Goal: Information Seeking & Learning: Check status

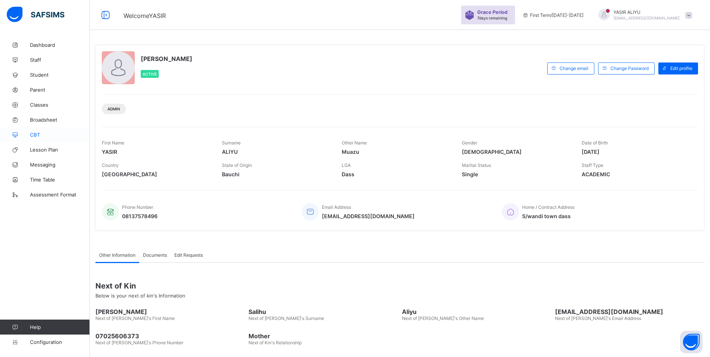
click at [40, 136] on span "CBT" at bounding box center [60, 135] width 60 height 6
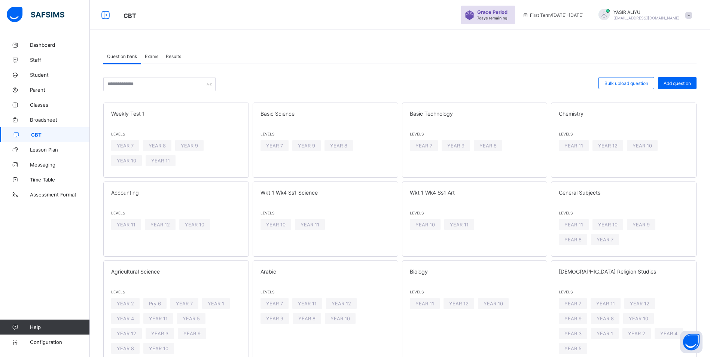
click at [180, 57] on span "Results" at bounding box center [173, 57] width 15 height 6
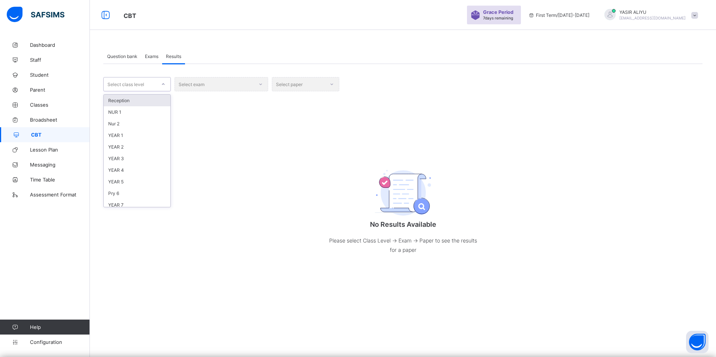
click at [149, 87] on div "Select class level" at bounding box center [130, 84] width 52 height 10
click at [133, 167] on div "YEAR 7" at bounding box center [137, 168] width 67 height 12
click at [194, 86] on div "Select exam" at bounding box center [221, 84] width 94 height 14
click at [196, 85] on div "Select exam" at bounding box center [221, 84] width 94 height 14
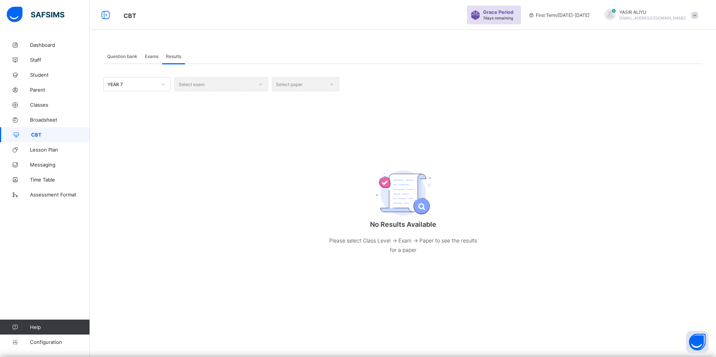
click at [186, 82] on div "Select exam" at bounding box center [221, 84] width 94 height 14
click at [187, 86] on div "Select exam" at bounding box center [221, 84] width 94 height 14
drag, startPoint x: 187, startPoint y: 86, endPoint x: 181, endPoint y: 86, distance: 6.4
click at [181, 86] on div "Select exam" at bounding box center [221, 84] width 94 height 14
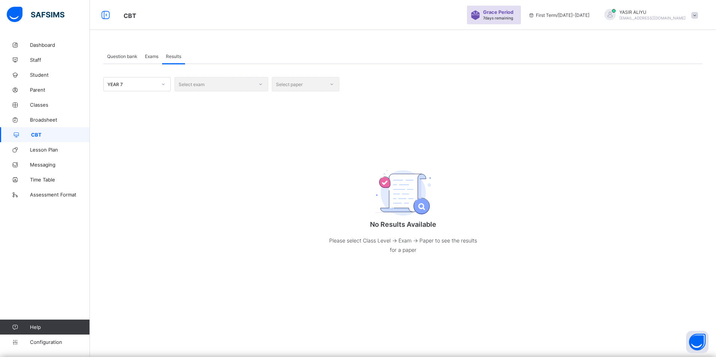
click at [261, 84] on div "Select exam" at bounding box center [221, 84] width 94 height 14
click at [293, 82] on div "Select paper" at bounding box center [305, 84] width 67 height 14
click at [331, 85] on div "Select paper" at bounding box center [305, 84] width 67 height 14
click at [186, 84] on div "Select exam" at bounding box center [221, 84] width 94 height 14
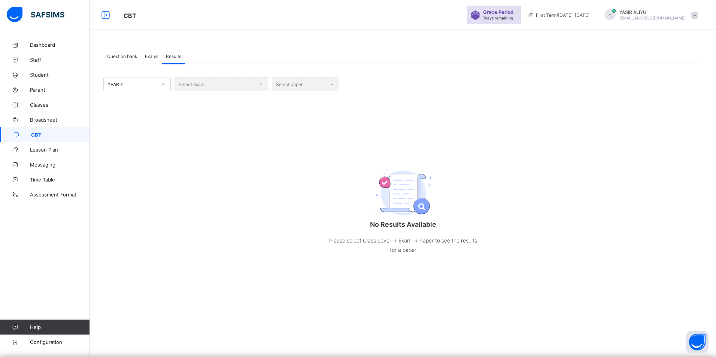
click at [186, 84] on div "Select exam" at bounding box center [221, 84] width 94 height 14
click at [237, 93] on div "YEAR 7 Select exam Select paper No Results Available Please select Class Level …" at bounding box center [402, 173] width 599 height 192
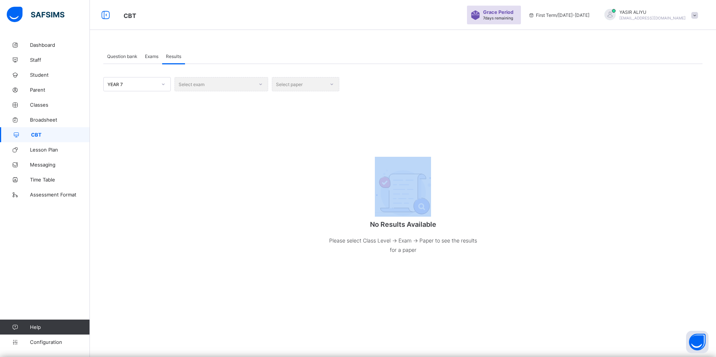
click at [237, 93] on div "YEAR 7 Select exam Select paper No Results Available Please select Class Level …" at bounding box center [402, 173] width 599 height 192
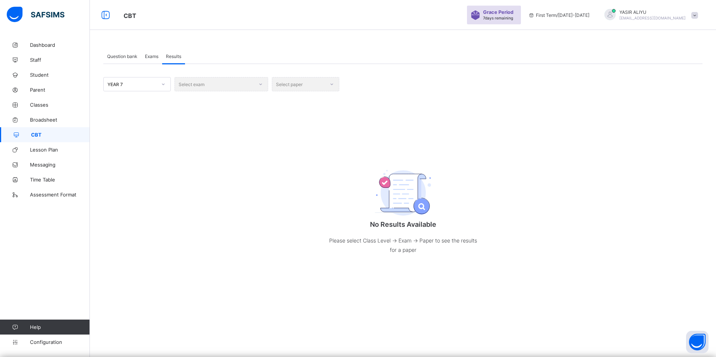
drag, startPoint x: 237, startPoint y: 93, endPoint x: 237, endPoint y: 88, distance: 5.2
click at [237, 89] on div "Select exam" at bounding box center [221, 84] width 94 height 14
click at [237, 88] on div "Select exam" at bounding box center [221, 84] width 94 height 14
click at [237, 87] on div "Select exam" at bounding box center [221, 84] width 94 height 14
click at [236, 86] on div "Select exam" at bounding box center [221, 84] width 94 height 14
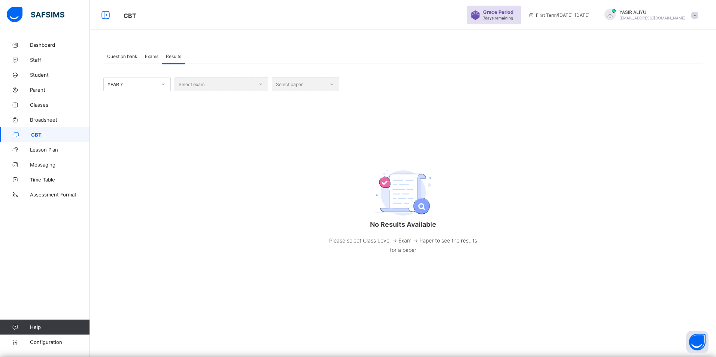
click at [236, 86] on div "Select exam" at bounding box center [221, 84] width 94 height 14
drag, startPoint x: 236, startPoint y: 86, endPoint x: 214, endPoint y: 88, distance: 22.1
click at [214, 88] on div "Select exam" at bounding box center [221, 84] width 94 height 14
click at [213, 87] on div "Select exam" at bounding box center [221, 84] width 94 height 14
click at [206, 87] on div "Select exam" at bounding box center [221, 84] width 94 height 14
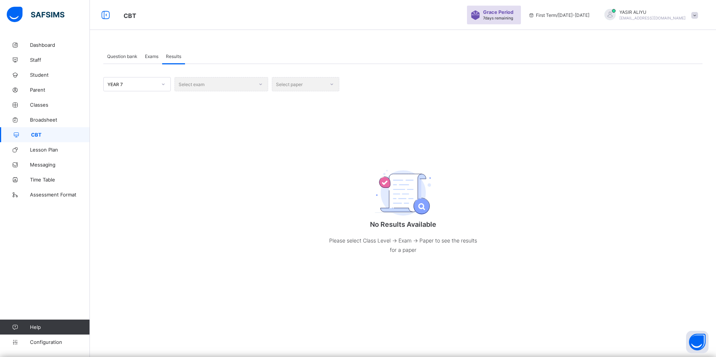
click at [204, 86] on div "Select exam" at bounding box center [221, 84] width 94 height 14
click at [198, 86] on div "Select exam" at bounding box center [221, 84] width 94 height 14
click at [197, 86] on div "Select exam" at bounding box center [221, 84] width 94 height 14
click at [196, 86] on div "Select exam" at bounding box center [221, 84] width 94 height 14
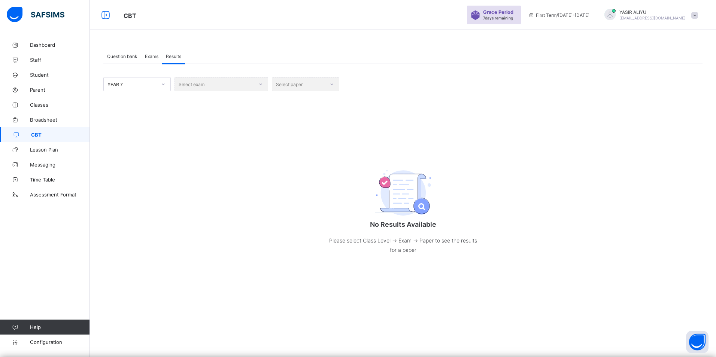
click at [196, 86] on div "Select exam" at bounding box center [221, 84] width 94 height 14
drag, startPoint x: 196, startPoint y: 86, endPoint x: 191, endPoint y: 85, distance: 4.6
click at [191, 85] on div "Select exam" at bounding box center [221, 84] width 94 height 14
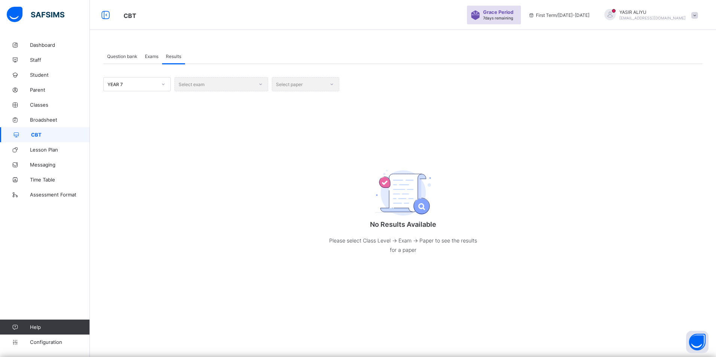
drag, startPoint x: 191, startPoint y: 85, endPoint x: 183, endPoint y: 85, distance: 7.9
click at [183, 85] on div "Select exam" at bounding box center [221, 84] width 94 height 14
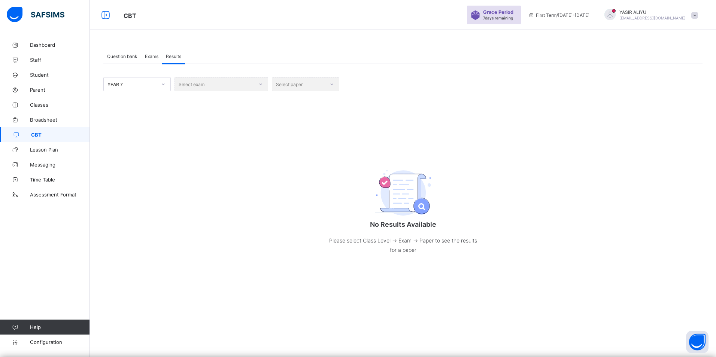
click at [187, 86] on div "Select exam" at bounding box center [221, 84] width 94 height 14
click at [198, 83] on div "Select exam" at bounding box center [221, 84] width 94 height 14
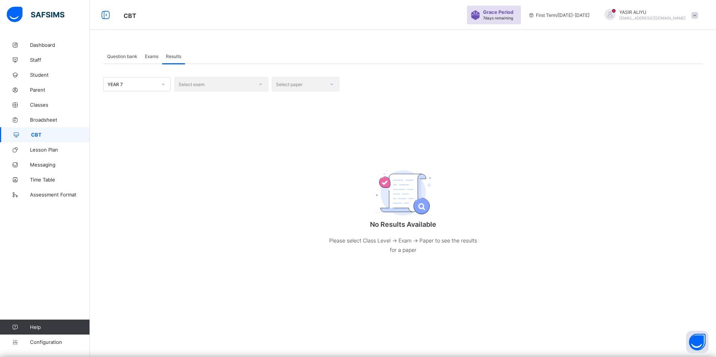
click at [202, 84] on div "Select exam" at bounding box center [221, 84] width 94 height 14
click at [262, 84] on div "Select exam" at bounding box center [221, 84] width 94 height 14
click at [197, 89] on div "Select exam" at bounding box center [221, 84] width 94 height 14
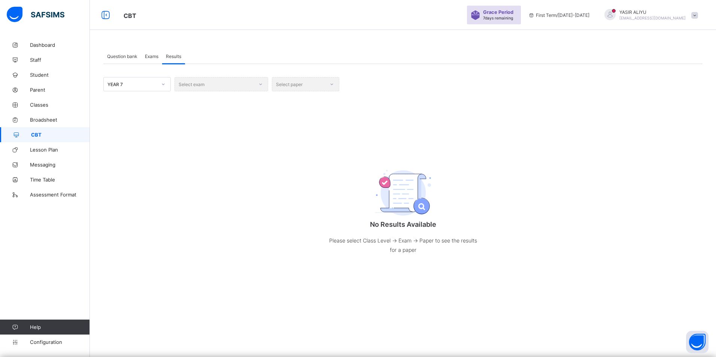
click at [197, 89] on div "Select exam" at bounding box center [221, 84] width 94 height 14
drag, startPoint x: 197, startPoint y: 89, endPoint x: 163, endPoint y: 83, distance: 34.6
click at [163, 83] on icon at bounding box center [163, 83] width 4 height 7
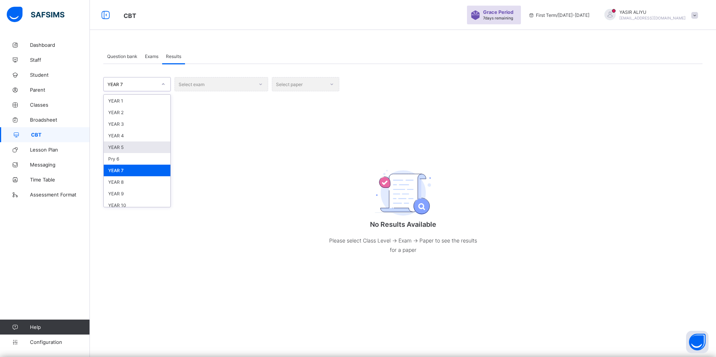
scroll to position [45, 0]
click at [134, 170] on div "YEAR 8" at bounding box center [137, 172] width 67 height 12
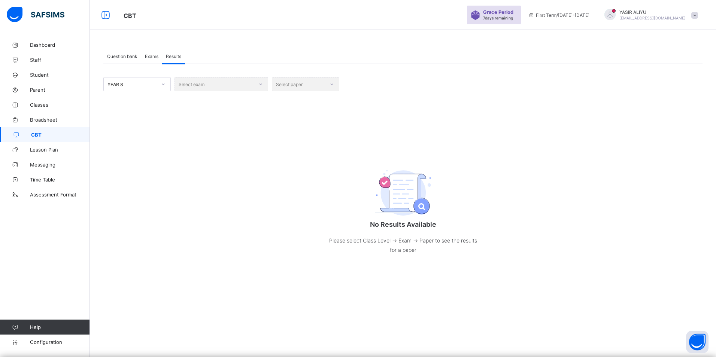
click at [283, 264] on div "No Results Available Please select Class Level -> Exam -> Paper to see the resu…" at bounding box center [402, 209] width 599 height 120
click at [456, 304] on div "Question bank Exams Results Results More Options Bulk upload question Add quest…" at bounding box center [403, 178] width 626 height 357
click at [261, 84] on div "Select exam" at bounding box center [221, 84] width 94 height 14
click at [260, 85] on div "Select exam" at bounding box center [221, 84] width 94 height 14
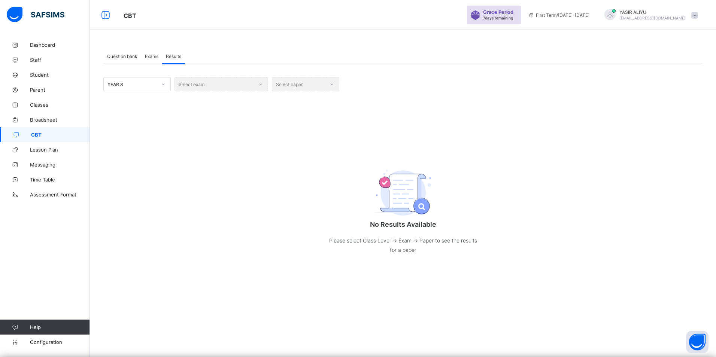
click at [260, 85] on div "Select exam" at bounding box center [221, 84] width 94 height 14
click at [164, 83] on icon at bounding box center [163, 83] width 4 height 7
click at [202, 84] on div "Select exam" at bounding box center [221, 84] width 94 height 14
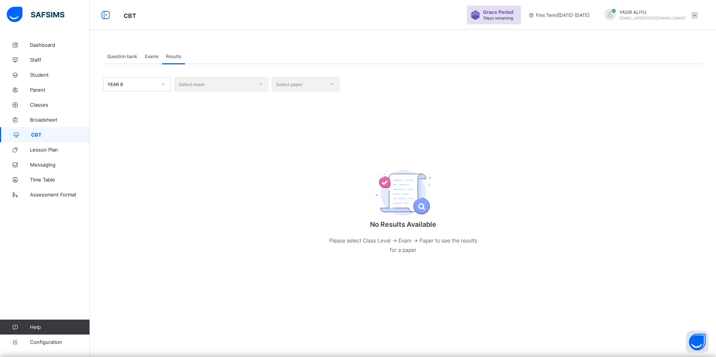
click at [201, 84] on div "Select exam" at bounding box center [221, 84] width 94 height 14
drag, startPoint x: 201, startPoint y: 84, endPoint x: 191, endPoint y: 87, distance: 10.8
click at [191, 87] on div "Select exam" at bounding box center [221, 84] width 94 height 14
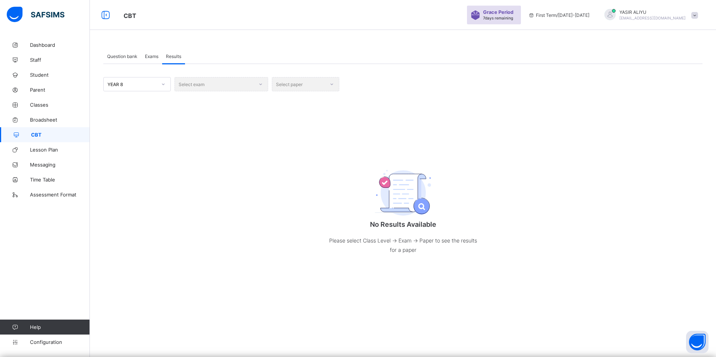
click at [191, 87] on div "Select exam" at bounding box center [221, 84] width 94 height 14
click at [286, 83] on div "Select paper" at bounding box center [305, 84] width 67 height 14
click at [290, 83] on div "Select paper" at bounding box center [305, 84] width 67 height 14
click at [329, 85] on div "Select paper" at bounding box center [305, 84] width 67 height 14
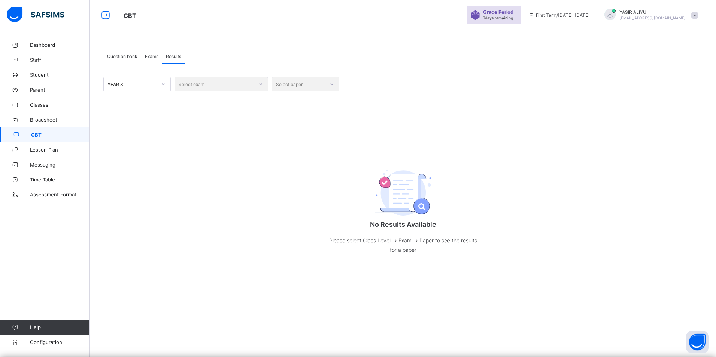
click at [261, 83] on div "Select exam" at bounding box center [221, 84] width 94 height 14
drag, startPoint x: 261, startPoint y: 83, endPoint x: 199, endPoint y: 89, distance: 61.7
click at [199, 89] on div "Select exam" at bounding box center [221, 84] width 94 height 14
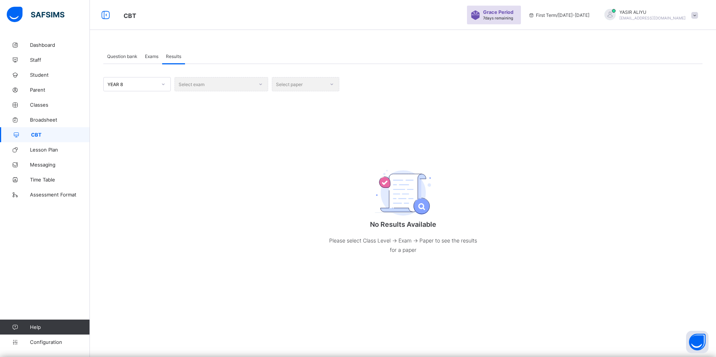
click at [199, 87] on div "Select exam" at bounding box center [221, 84] width 94 height 14
click at [199, 85] on div "Select exam" at bounding box center [221, 84] width 94 height 14
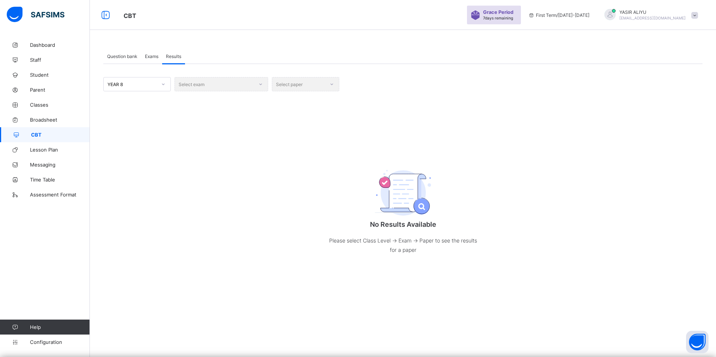
click at [199, 85] on div "Select exam" at bounding box center [221, 84] width 94 height 14
drag, startPoint x: 199, startPoint y: 85, endPoint x: 187, endPoint y: 86, distance: 12.4
click at [187, 86] on div "Select exam" at bounding box center [221, 84] width 94 height 14
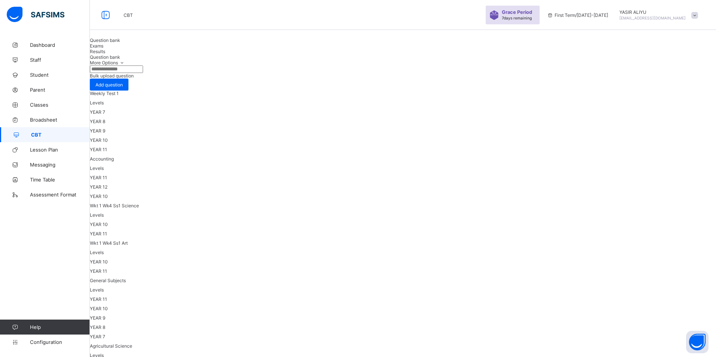
click at [105, 54] on span "Results" at bounding box center [97, 52] width 15 height 6
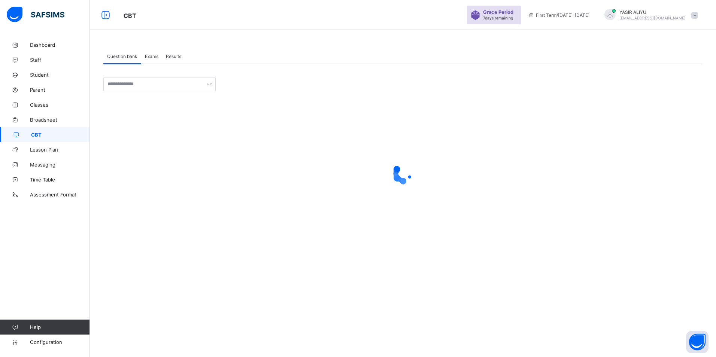
click at [171, 57] on span "Results" at bounding box center [173, 57] width 15 height 6
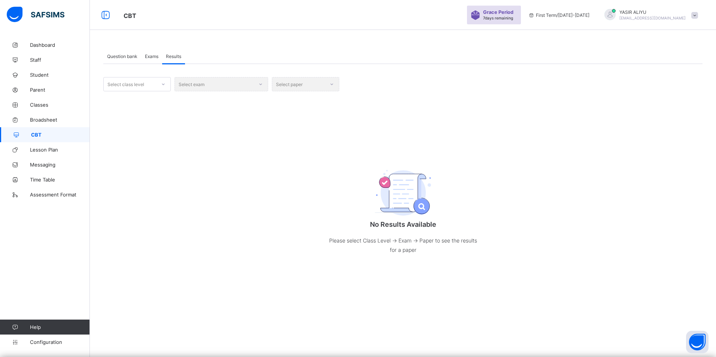
click at [146, 81] on div "Select class level" at bounding box center [130, 84] width 52 height 10
click at [125, 170] on div "YEAR 7" at bounding box center [137, 168] width 67 height 12
click at [206, 82] on div "Select exam" at bounding box center [221, 84] width 94 height 14
click at [205, 86] on div "Select exam" at bounding box center [221, 84] width 94 height 14
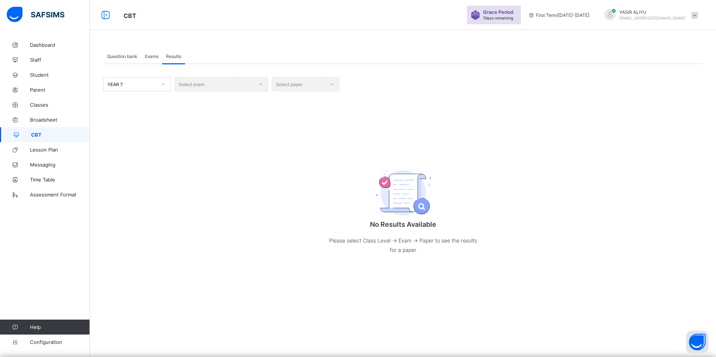
click at [205, 86] on div "Select exam" at bounding box center [221, 84] width 94 height 14
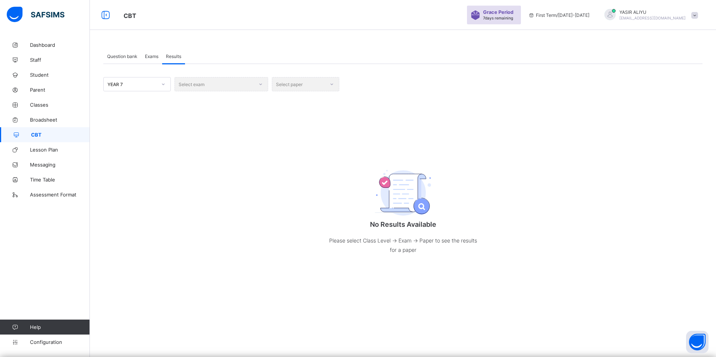
click at [205, 86] on div "Select exam" at bounding box center [221, 84] width 94 height 14
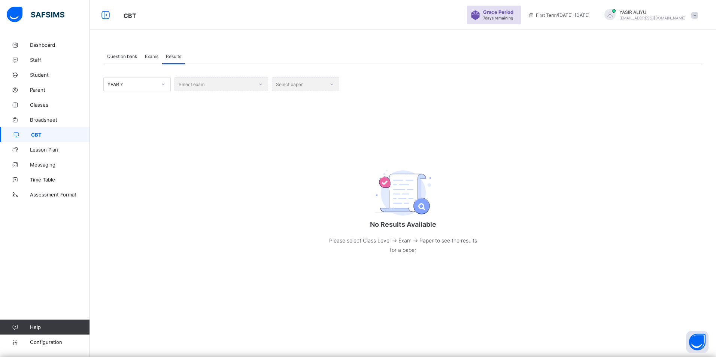
click at [205, 86] on div "Select exam" at bounding box center [221, 84] width 94 height 14
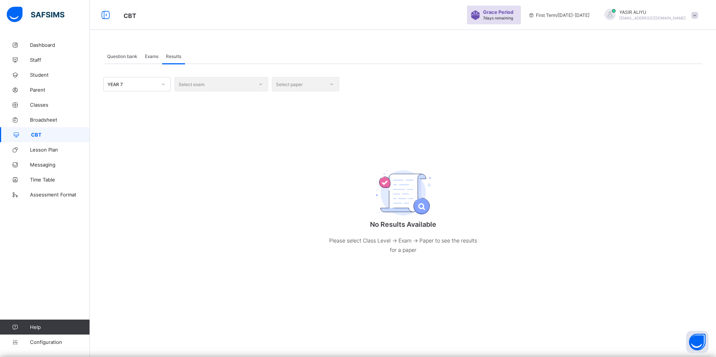
click at [205, 86] on div "Select exam" at bounding box center [221, 84] width 94 height 14
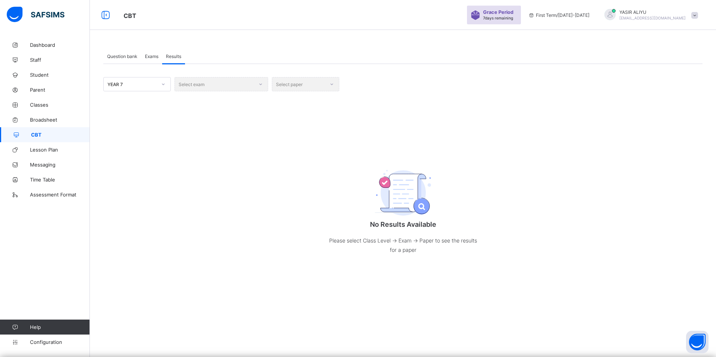
click at [205, 86] on div "Select exam" at bounding box center [221, 84] width 94 height 14
click at [206, 88] on div "Select exam" at bounding box center [221, 84] width 94 height 14
click at [205, 87] on div "Select exam" at bounding box center [221, 84] width 94 height 14
click at [206, 87] on div "Select exam" at bounding box center [221, 84] width 94 height 14
click at [205, 87] on div "Select exam" at bounding box center [221, 84] width 94 height 14
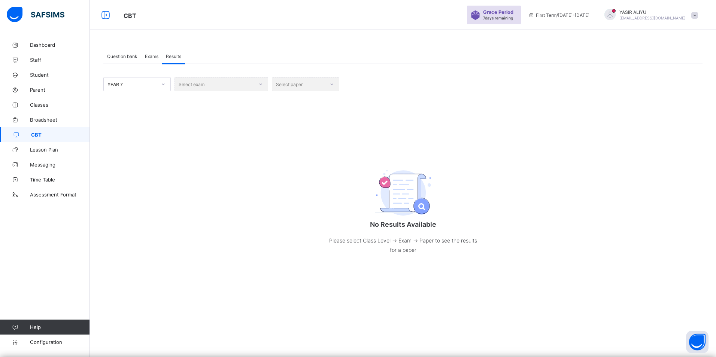
click at [205, 87] on div "Select exam" at bounding box center [221, 84] width 94 height 14
click at [205, 88] on div "Select exam" at bounding box center [221, 84] width 94 height 14
click at [204, 88] on div "Select exam" at bounding box center [221, 84] width 94 height 14
click at [207, 88] on div "Select exam" at bounding box center [221, 84] width 94 height 14
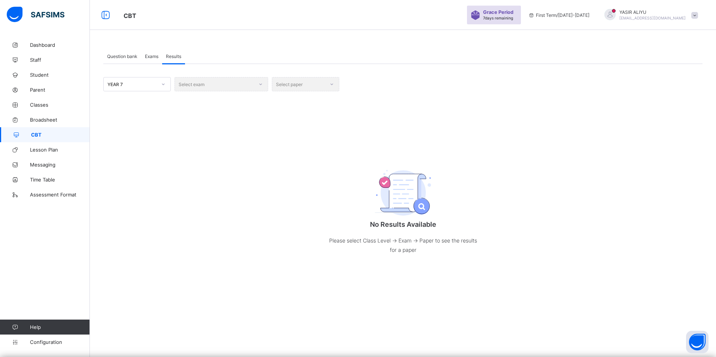
click at [207, 88] on div "Select exam" at bounding box center [221, 84] width 94 height 14
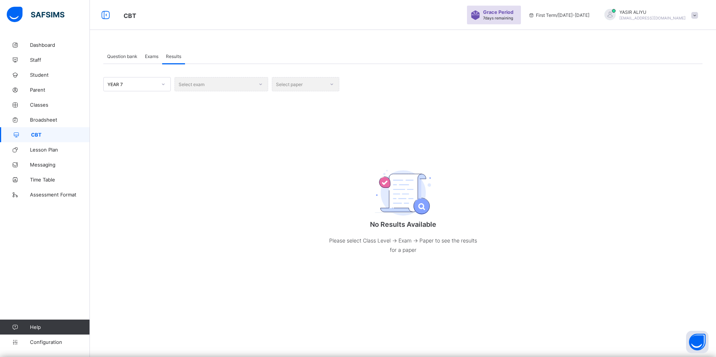
click at [207, 88] on div "Select exam" at bounding box center [221, 84] width 94 height 14
click at [207, 89] on div "Select exam" at bounding box center [221, 84] width 94 height 14
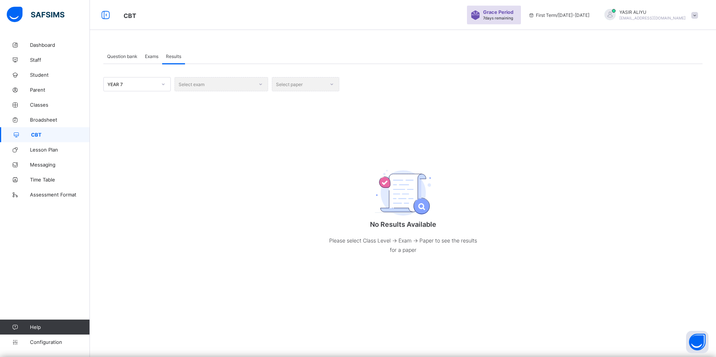
click at [208, 89] on div "Select exam" at bounding box center [221, 84] width 94 height 14
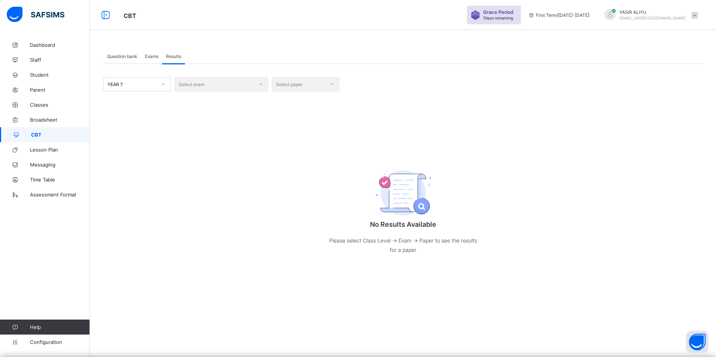
click at [208, 89] on div "Select exam" at bounding box center [221, 84] width 94 height 14
click at [259, 85] on div "Select exam" at bounding box center [221, 84] width 94 height 14
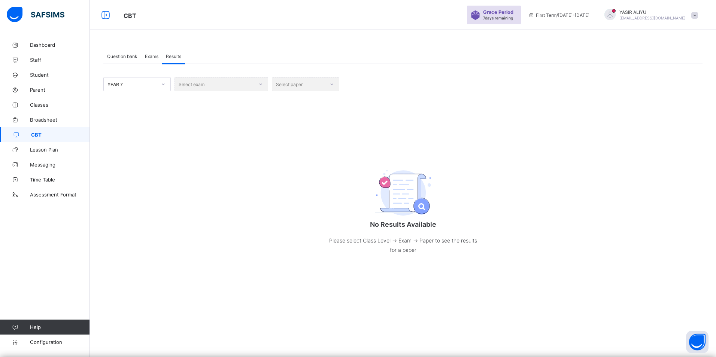
click at [260, 84] on div "Select exam" at bounding box center [221, 84] width 94 height 14
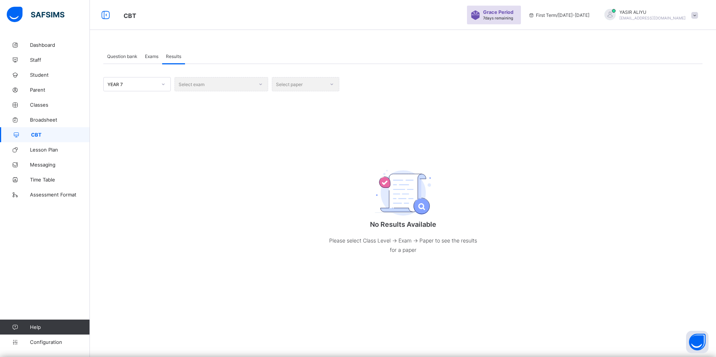
drag, startPoint x: 260, startPoint y: 84, endPoint x: 250, endPoint y: 88, distance: 11.5
click at [250, 88] on div "Select exam" at bounding box center [221, 84] width 94 height 14
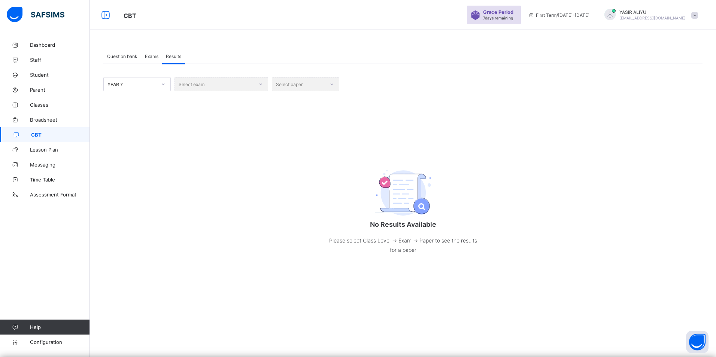
click at [250, 88] on div "Select exam" at bounding box center [221, 84] width 94 height 14
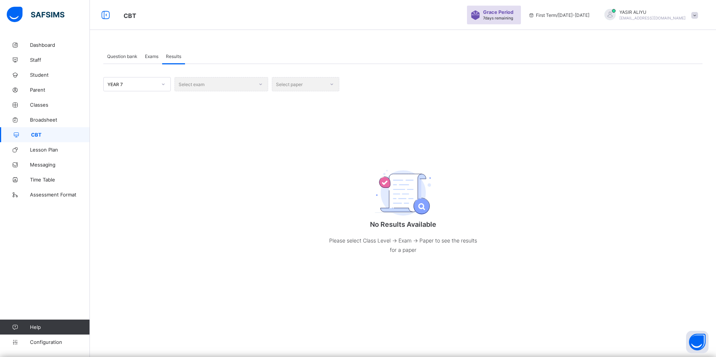
click at [250, 88] on div "Select exam" at bounding box center [221, 84] width 94 height 14
click at [186, 86] on div "Select exam" at bounding box center [221, 84] width 94 height 14
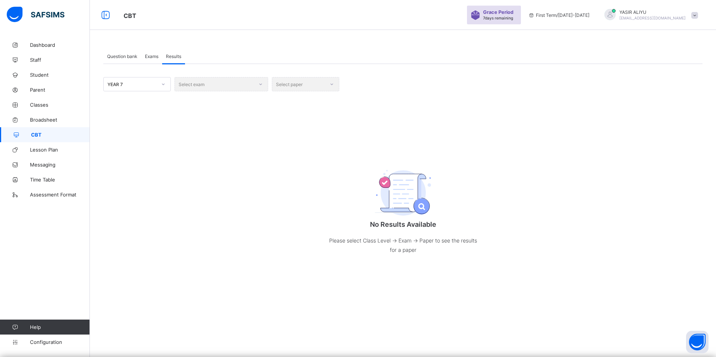
click at [186, 86] on div "Select exam" at bounding box center [221, 84] width 94 height 14
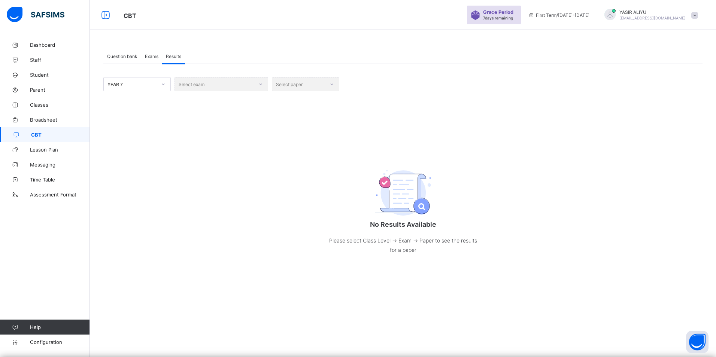
click at [186, 86] on div "Select exam" at bounding box center [221, 84] width 94 height 14
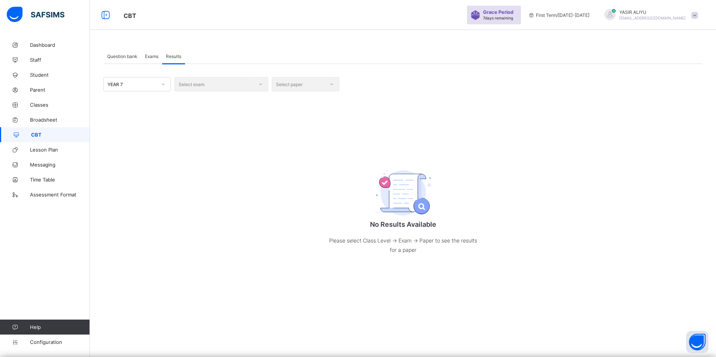
click at [186, 86] on div "Select exam" at bounding box center [221, 84] width 94 height 14
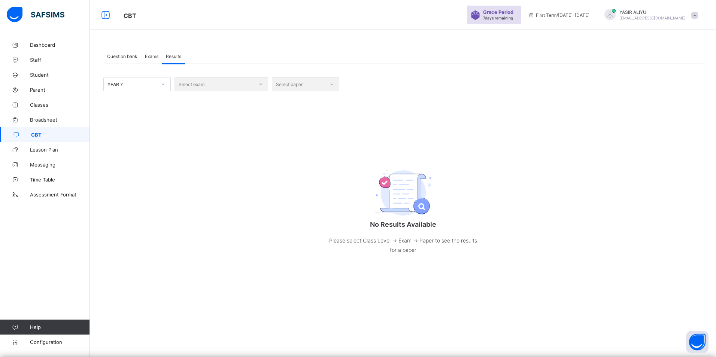
click at [186, 86] on div "Select exam" at bounding box center [221, 84] width 94 height 14
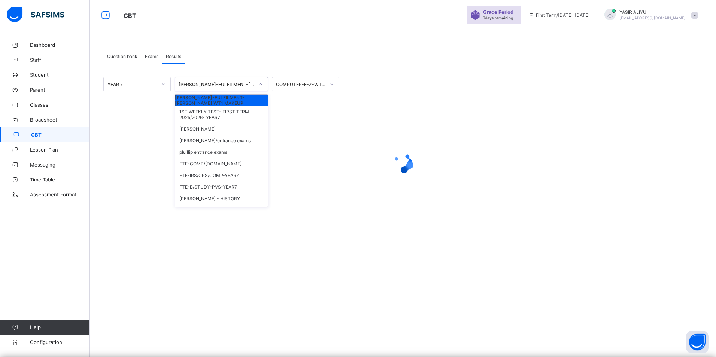
click at [263, 84] on div at bounding box center [260, 84] width 13 height 12
click at [232, 103] on div "[PERSON_NAME]-FULFILMENT-[PERSON_NAME] WT1 MAKEUP" at bounding box center [221, 100] width 93 height 11
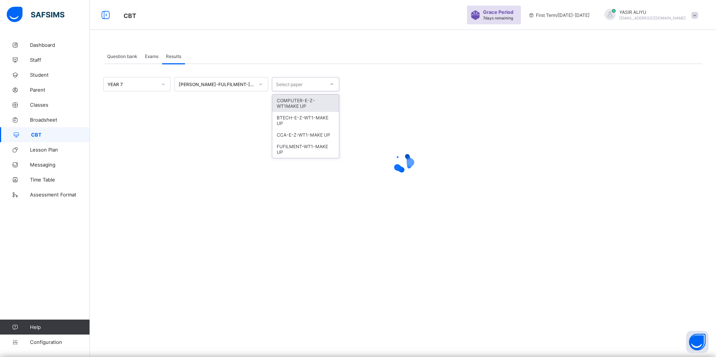
click at [311, 85] on div "Select paper" at bounding box center [298, 84] width 52 height 10
click at [292, 146] on div "FUFILMENT-WT1-MAKE UP" at bounding box center [305, 149] width 67 height 17
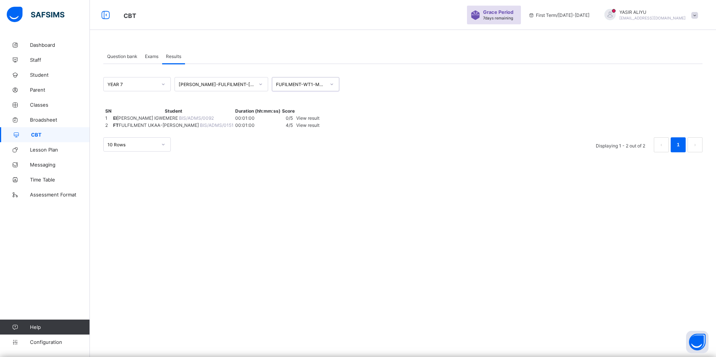
click at [330, 82] on icon at bounding box center [331, 83] width 4 height 7
click at [310, 134] on div "CCA-E-Z-WT1-MAKE UP" at bounding box center [305, 135] width 67 height 12
click at [319, 121] on span "View result" at bounding box center [307, 118] width 23 height 6
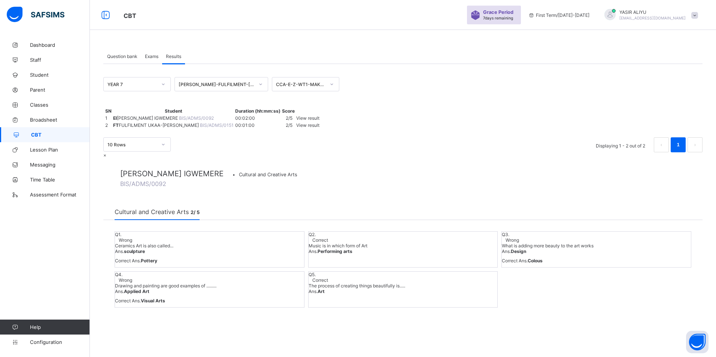
click at [509, 299] on div "× ELEANA KOSISORCHUKWU IGWEMERE • Cultural and Creative Arts BIS/ADMS/0092 Cult…" at bounding box center [402, 235] width 599 height 167
click at [106, 152] on span "×" at bounding box center [104, 155] width 3 height 6
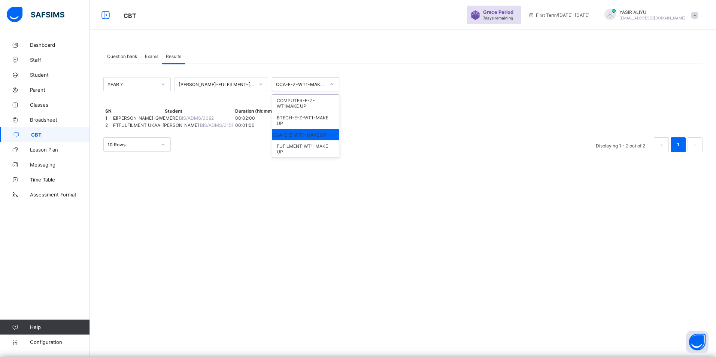
click at [330, 82] on icon at bounding box center [331, 83] width 4 height 7
click at [309, 116] on div "BTECH-E-Z-WT1-MAKE UP" at bounding box center [305, 120] width 67 height 17
click at [334, 83] on icon at bounding box center [331, 83] width 4 height 7
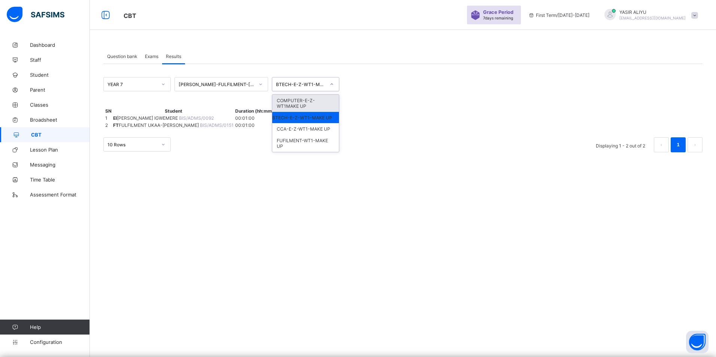
click at [311, 103] on div "COMPUTER-E-Z-WT1MAKE UP" at bounding box center [305, 103] width 67 height 17
click at [319, 121] on span "View result" at bounding box center [307, 118] width 23 height 6
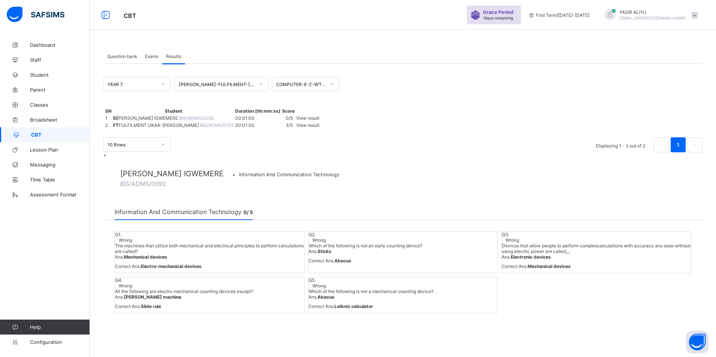
click at [106, 152] on span "×" at bounding box center [104, 155] width 3 height 6
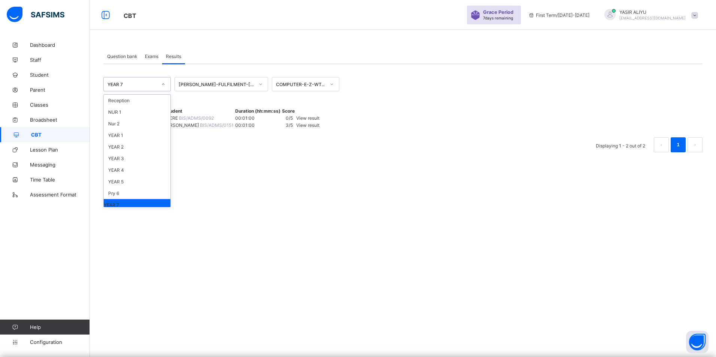
click at [163, 87] on div at bounding box center [163, 84] width 13 height 12
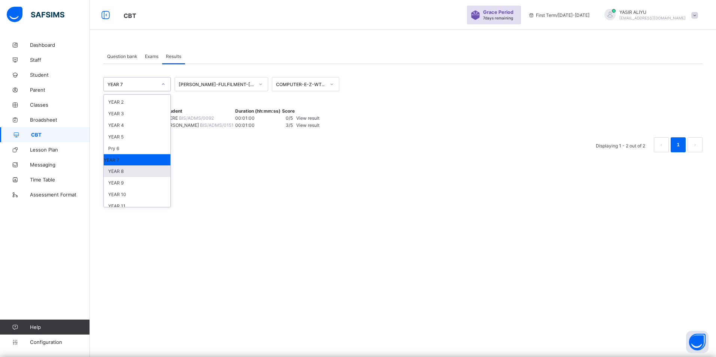
click at [117, 173] on div "YEAR 8" at bounding box center [137, 171] width 67 height 12
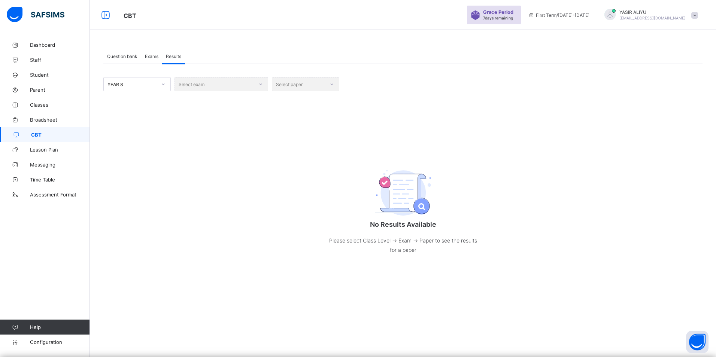
click at [228, 83] on div "Select exam" at bounding box center [221, 84] width 94 height 14
click at [258, 82] on div "Select exam" at bounding box center [221, 84] width 94 height 14
click at [260, 85] on div "Select exam" at bounding box center [221, 84] width 94 height 14
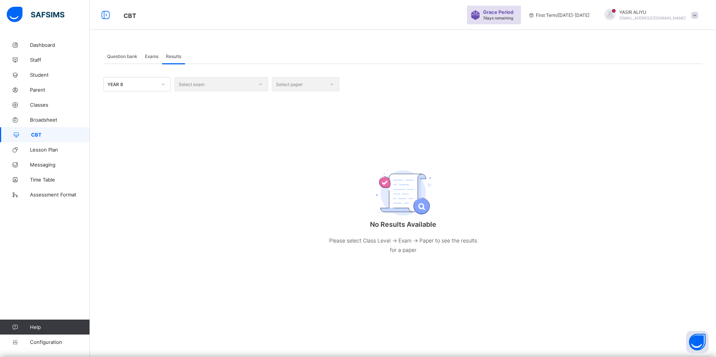
click at [192, 83] on div "Select exam" at bounding box center [221, 84] width 94 height 14
click at [183, 86] on div "Select exam" at bounding box center [221, 84] width 94 height 14
click at [185, 85] on div "Select exam" at bounding box center [221, 84] width 94 height 14
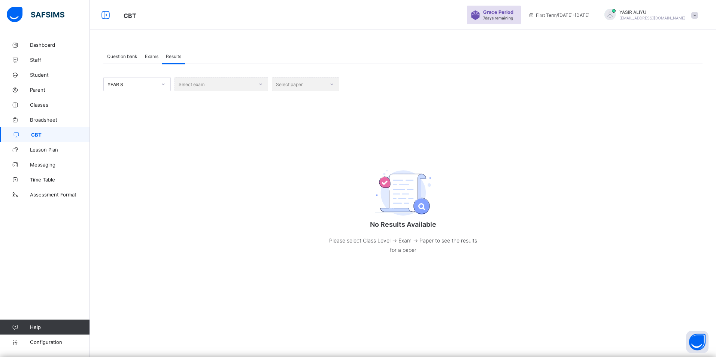
click at [185, 85] on div "Select exam" at bounding box center [221, 84] width 94 height 14
click at [187, 85] on div "Select exam" at bounding box center [221, 84] width 94 height 14
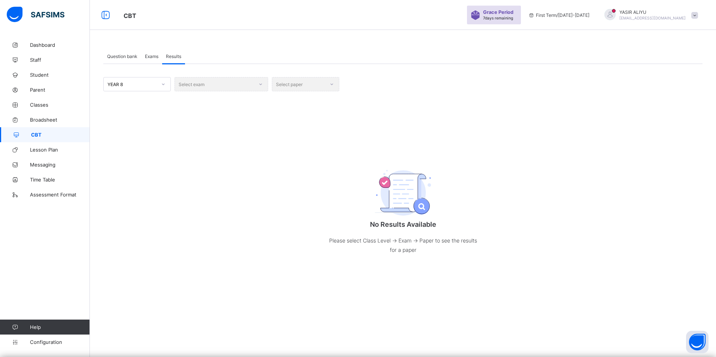
click at [256, 82] on div "Select exam" at bounding box center [221, 84] width 94 height 14
click at [255, 82] on div "Select exam" at bounding box center [221, 84] width 94 height 14
click at [257, 82] on div "Select exam" at bounding box center [221, 84] width 94 height 14
click at [257, 83] on div "Select exam" at bounding box center [221, 84] width 94 height 14
click at [257, 85] on div "Select exam" at bounding box center [221, 84] width 94 height 14
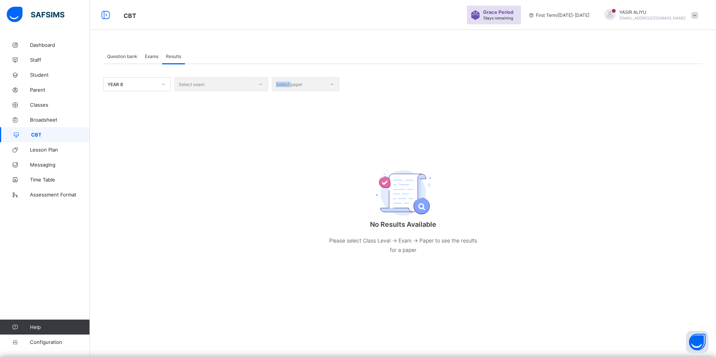
click at [257, 85] on div "Select exam" at bounding box center [221, 84] width 94 height 14
click at [190, 86] on div "Select exam" at bounding box center [221, 84] width 94 height 14
click at [186, 87] on div "Select exam" at bounding box center [221, 84] width 94 height 14
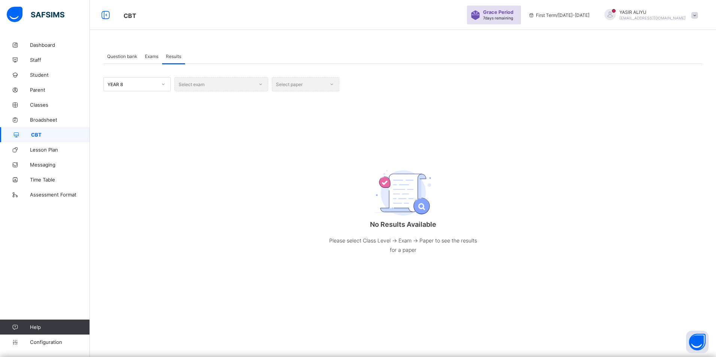
click at [186, 87] on div "Select exam" at bounding box center [221, 84] width 94 height 14
click at [184, 82] on div "Select exam" at bounding box center [221, 84] width 94 height 14
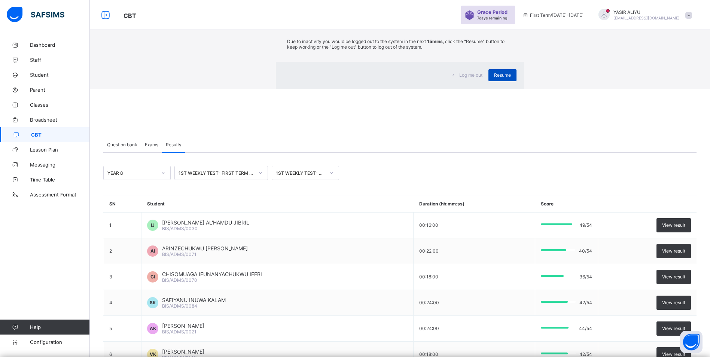
click at [494, 78] on span "Resume" at bounding box center [502, 75] width 17 height 6
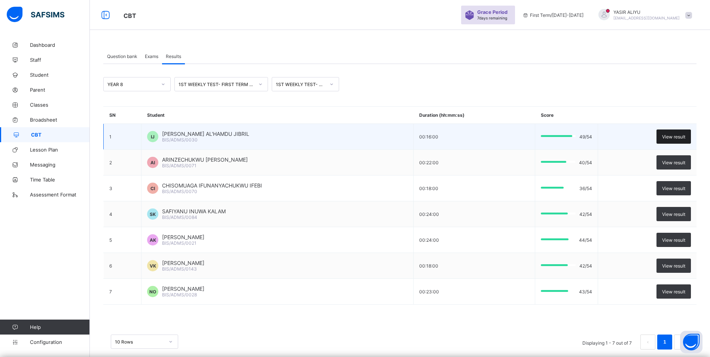
click at [684, 137] on span "View result" at bounding box center [673, 137] width 23 height 6
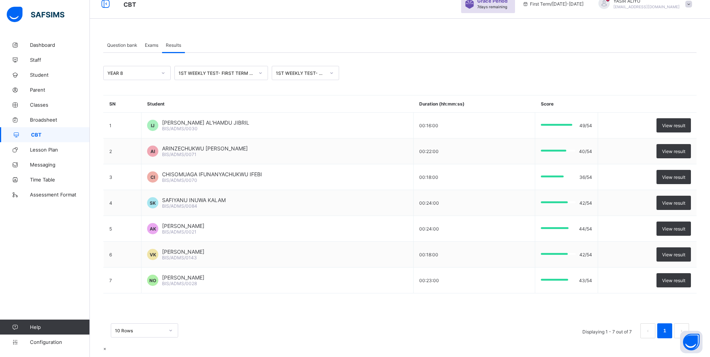
scroll to position [328, 0]
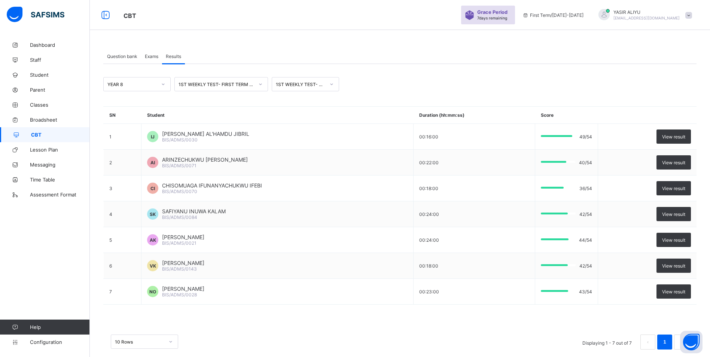
scroll to position [75, 0]
click at [106, 357] on span "×" at bounding box center [104, 360] width 3 height 6
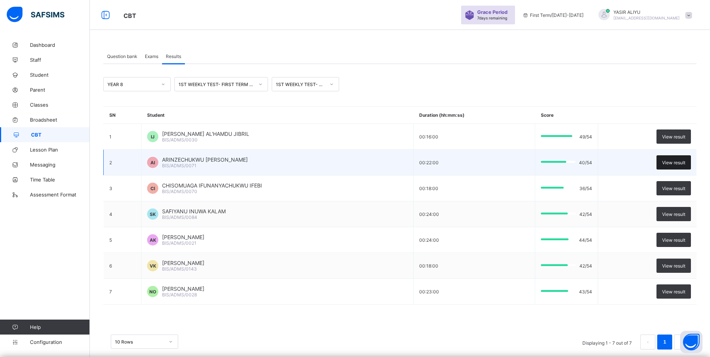
click at [682, 158] on div "View result" at bounding box center [673, 162] width 34 height 14
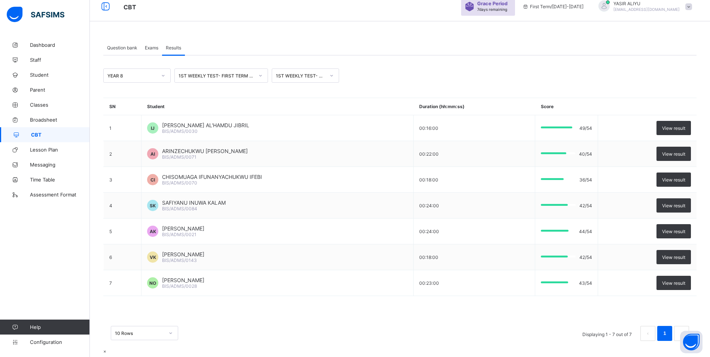
scroll to position [11, 0]
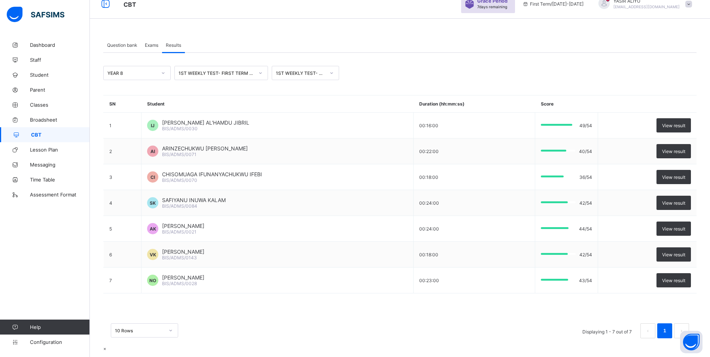
click at [106, 346] on span "×" at bounding box center [104, 349] width 3 height 6
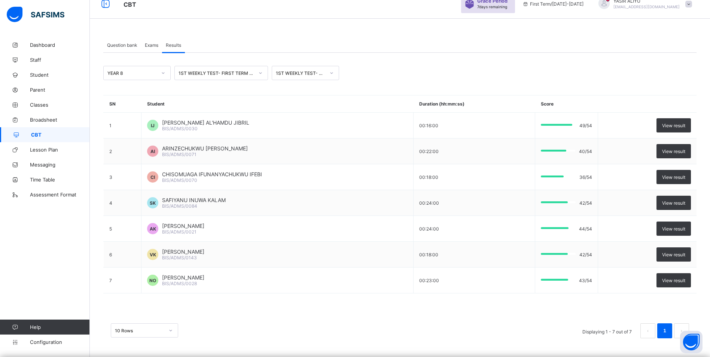
scroll to position [0, 0]
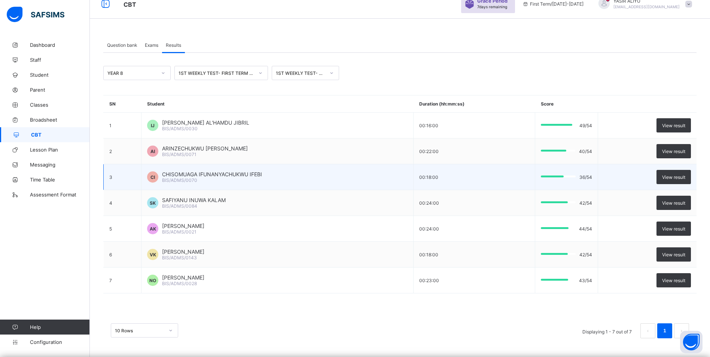
click at [363, 178] on div "CI CHISOMUAGA IFUNANYACHUKWU IFEBI BIS/ADMS/0070" at bounding box center [277, 177] width 260 height 12
click at [265, 173] on div "CI CHISOMUAGA IFUNANYACHUKWU IFEBI BIS/ADMS/0070" at bounding box center [277, 177] width 260 height 12
click at [192, 173] on span "CHISOMUAGA IFUNANYACHUKWU IFEBI" at bounding box center [212, 174] width 100 height 6
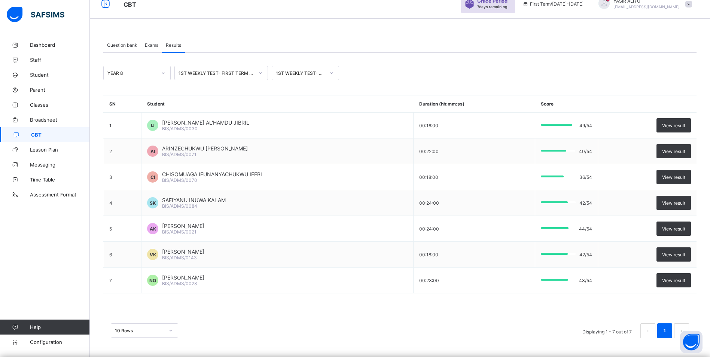
click at [379, 63] on div "YEAR 8 1ST WEEKLY TEST- FIRST TERM 2025/2026- YEAR8 1ST WEEKLY TEST- YEAR8 SN S…" at bounding box center [399, 199] width 593 height 293
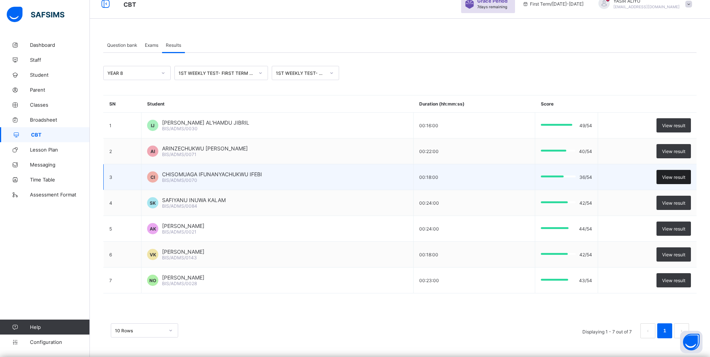
click at [670, 174] on span "View result" at bounding box center [673, 177] width 23 height 6
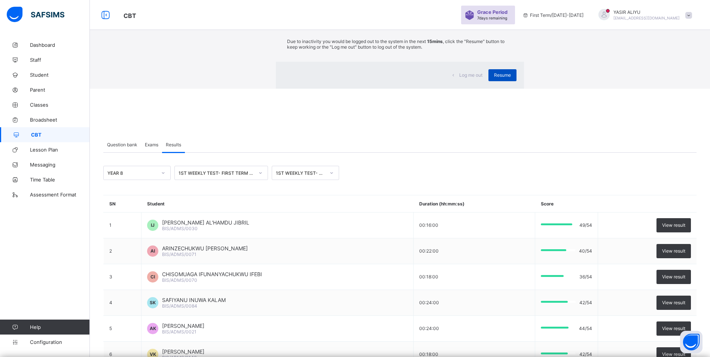
click at [494, 78] on span "Resume" at bounding box center [502, 75] width 17 height 6
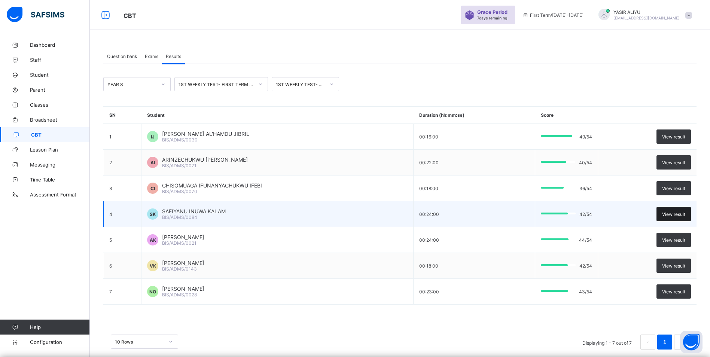
click at [685, 213] on span "View result" at bounding box center [673, 214] width 23 height 6
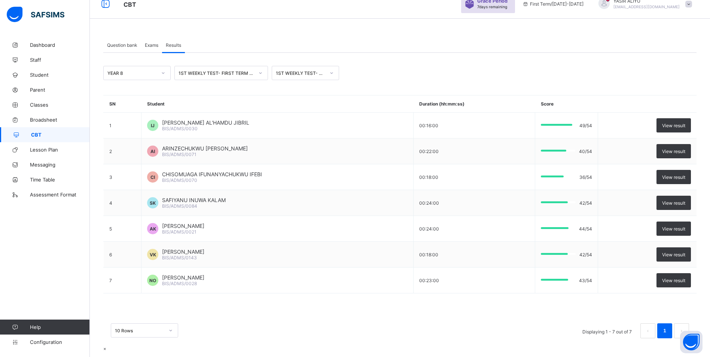
scroll to position [324, 0]
click at [106, 346] on span "×" at bounding box center [104, 349] width 3 height 6
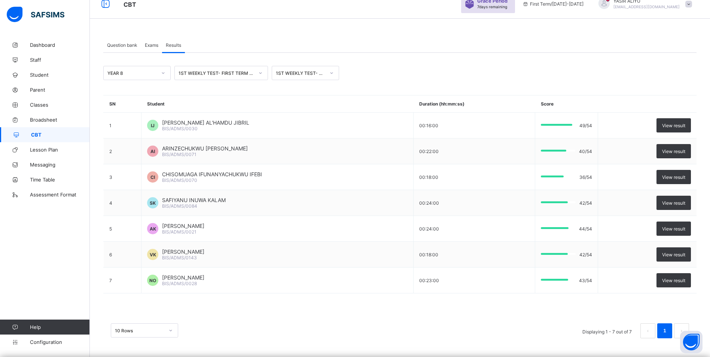
scroll to position [0, 0]
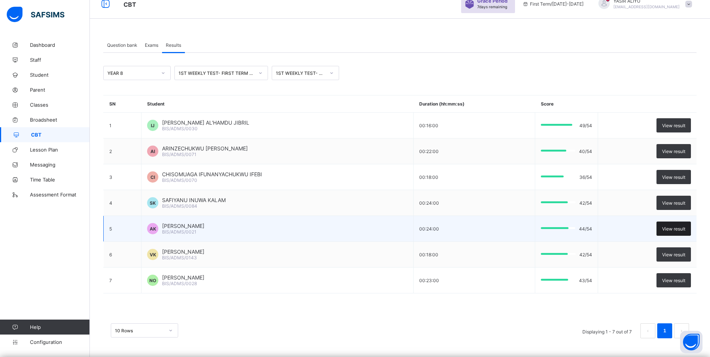
click at [677, 228] on span "View result" at bounding box center [673, 229] width 23 height 6
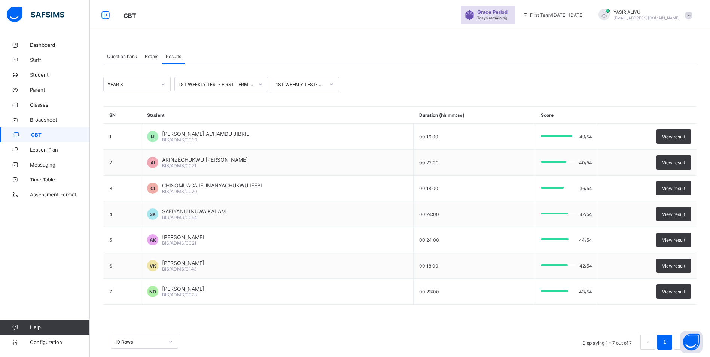
scroll to position [711, 0]
click at [106, 357] on span "×" at bounding box center [104, 360] width 3 height 6
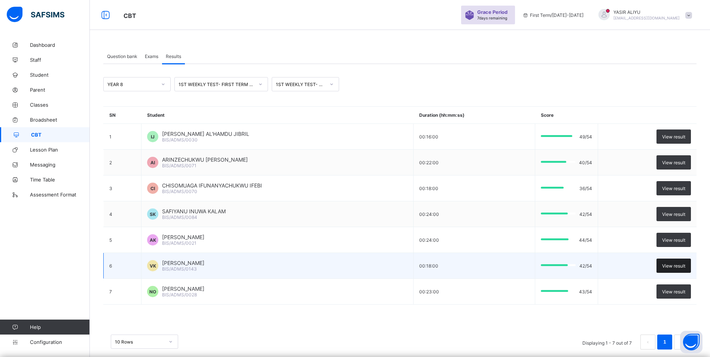
click at [667, 266] on div "View result" at bounding box center [673, 266] width 34 height 14
